Goal: Task Accomplishment & Management: Use online tool/utility

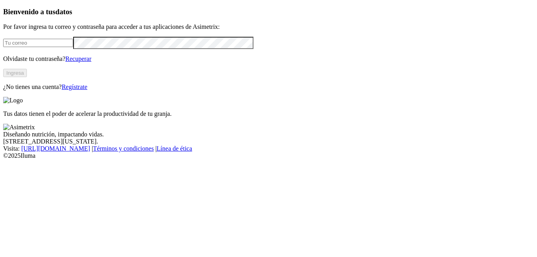
type input "aylin.gonzales.premex@gmail.com"
click at [27, 77] on button "Ingresa" at bounding box center [15, 73] width 24 height 8
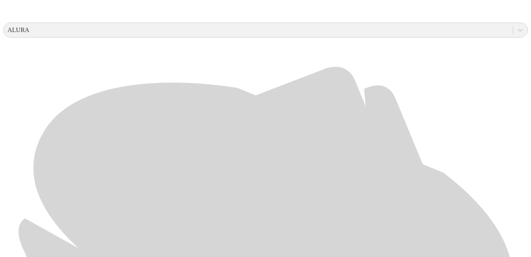
scroll to position [316, 0]
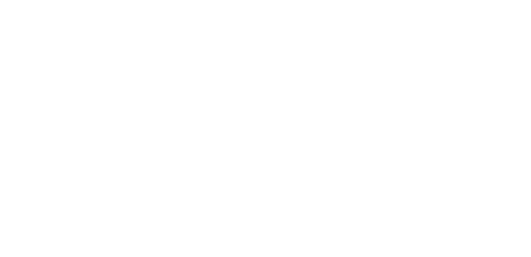
scroll to position [0, 0]
